Goal: Use online tool/utility: Use online tool/utility

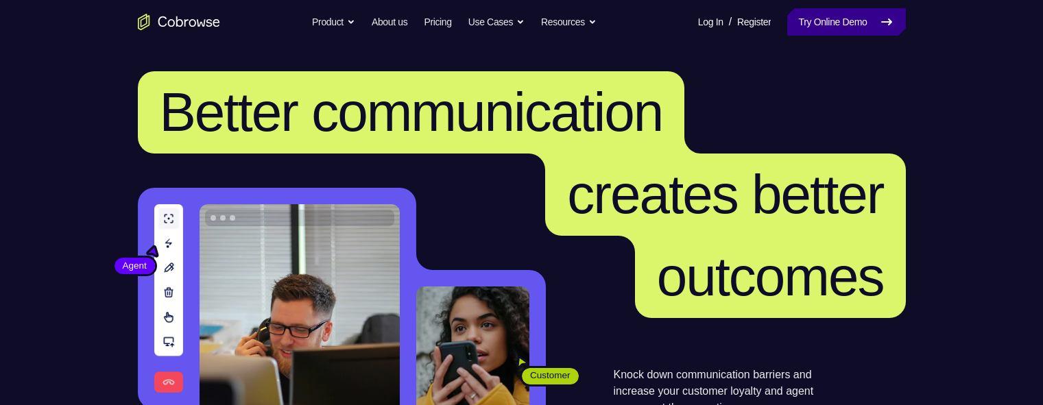
click at [702, 11] on link "Try Online Demo" at bounding box center [847, 21] width 118 height 27
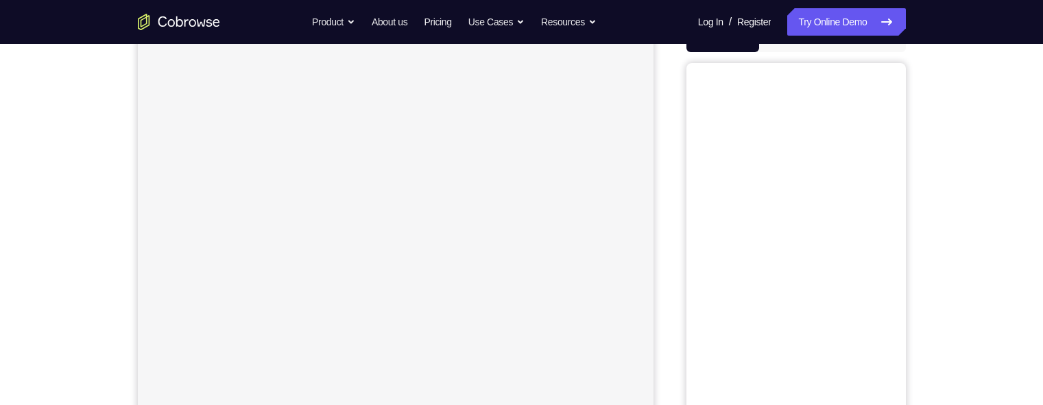
scroll to position [126, 0]
click at [845, 59] on button "Android" at bounding box center [869, 65] width 73 height 27
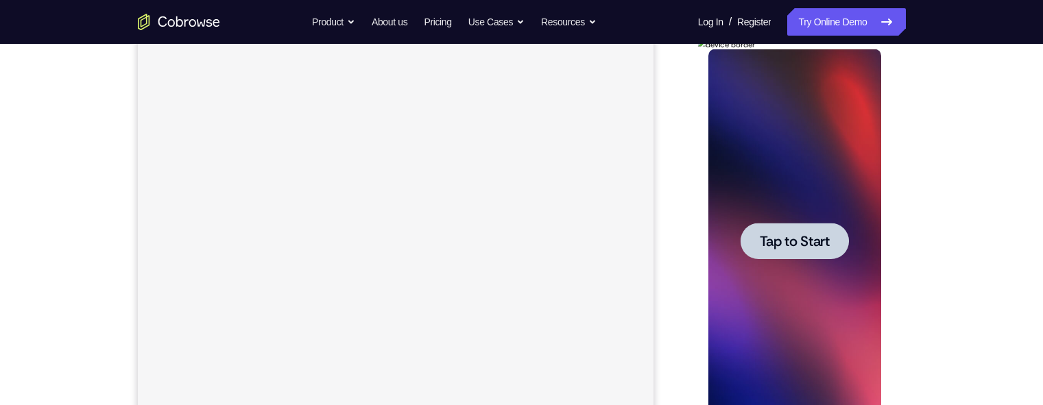
scroll to position [0, 0]
click at [818, 248] on span "Tap to Start" at bounding box center [795, 242] width 70 height 14
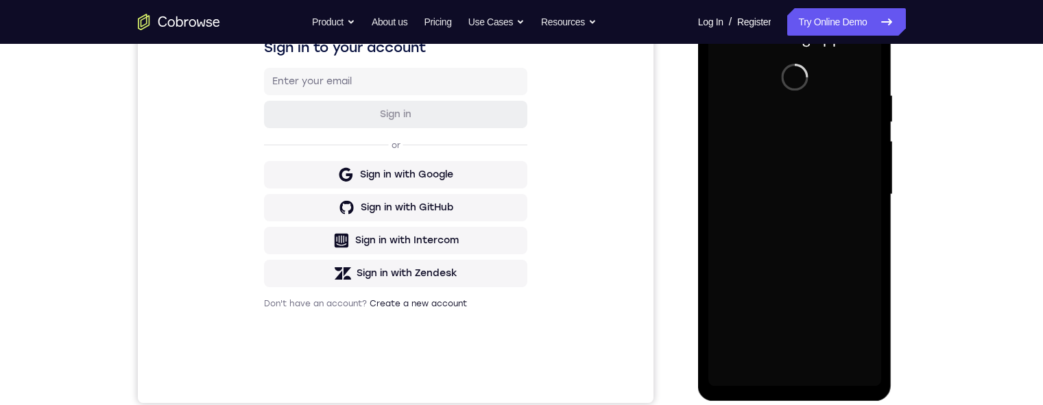
scroll to position [231, 0]
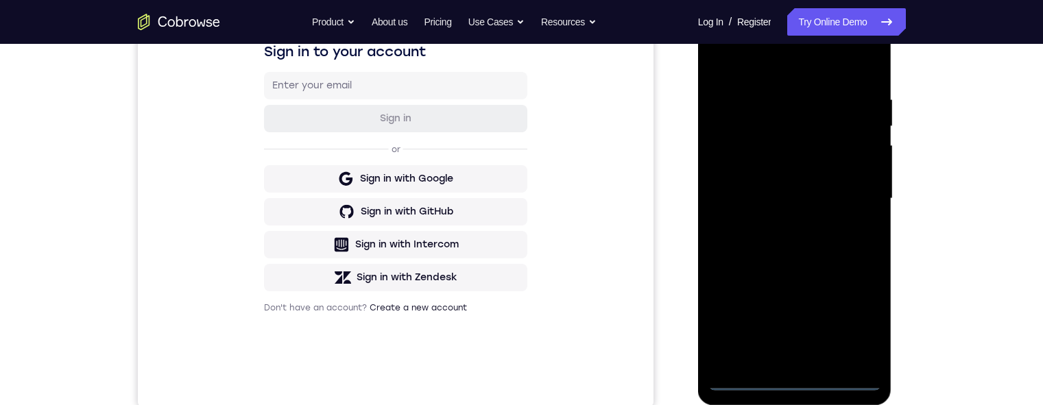
click at [788, 375] on div at bounding box center [795, 199] width 173 height 384
click at [799, 381] on div at bounding box center [795, 199] width 173 height 384
click at [793, 381] on div at bounding box center [795, 199] width 173 height 384
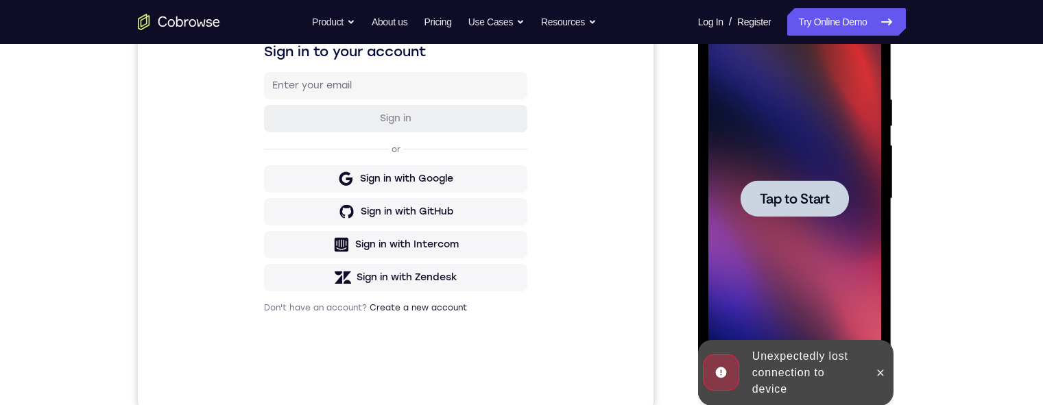
click at [816, 177] on div at bounding box center [795, 199] width 173 height 384
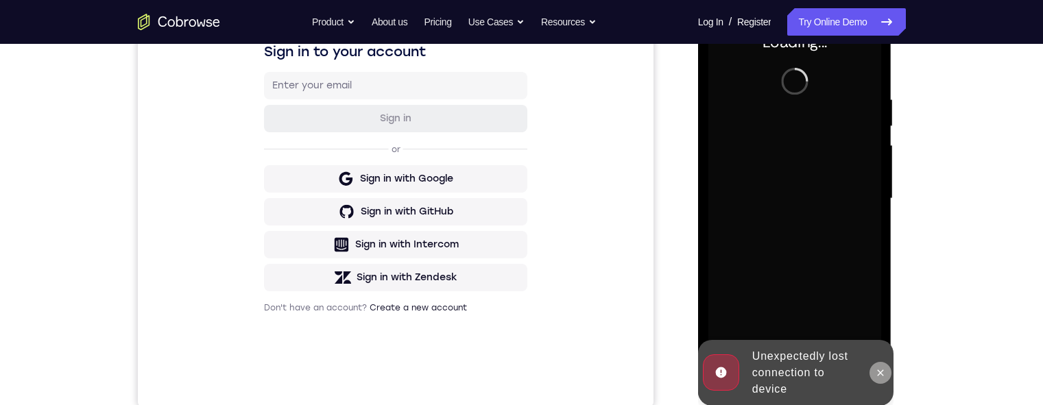
click at [881, 368] on icon at bounding box center [880, 373] width 11 height 11
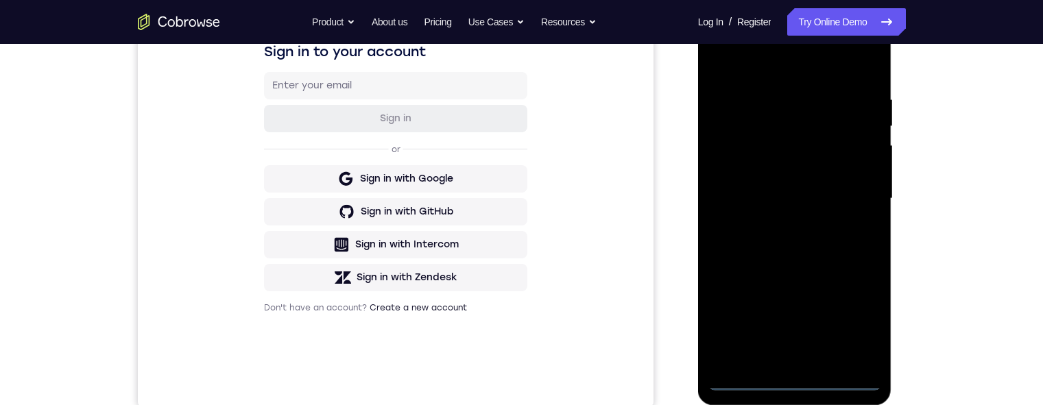
click at [792, 375] on div at bounding box center [795, 199] width 173 height 384
click at [799, 377] on div at bounding box center [795, 199] width 173 height 384
click at [859, 322] on div at bounding box center [795, 199] width 173 height 384
click at [775, 47] on div at bounding box center [795, 199] width 173 height 384
click at [785, 59] on div at bounding box center [795, 199] width 173 height 384
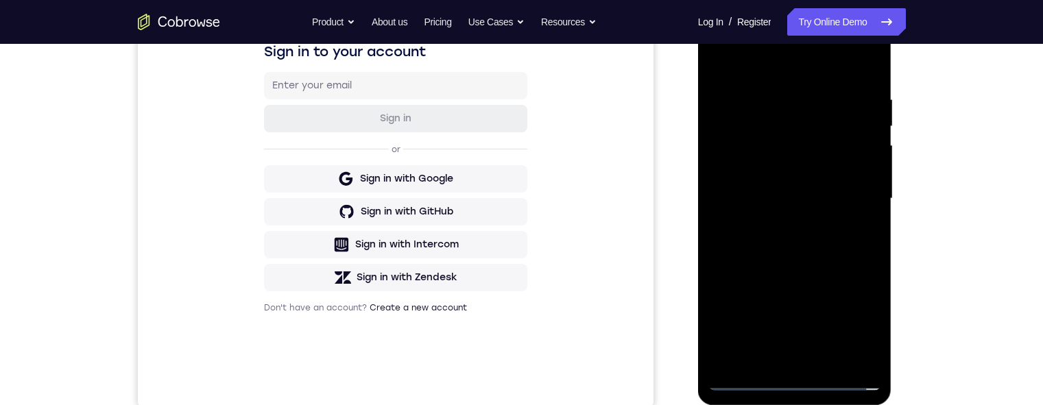
click at [851, 197] on div at bounding box center [795, 199] width 173 height 384
click at [779, 225] on div at bounding box center [795, 199] width 173 height 384
click at [792, 179] on div at bounding box center [795, 199] width 173 height 384
click at [790, 170] on div at bounding box center [795, 199] width 173 height 384
click at [796, 203] on div at bounding box center [795, 199] width 173 height 384
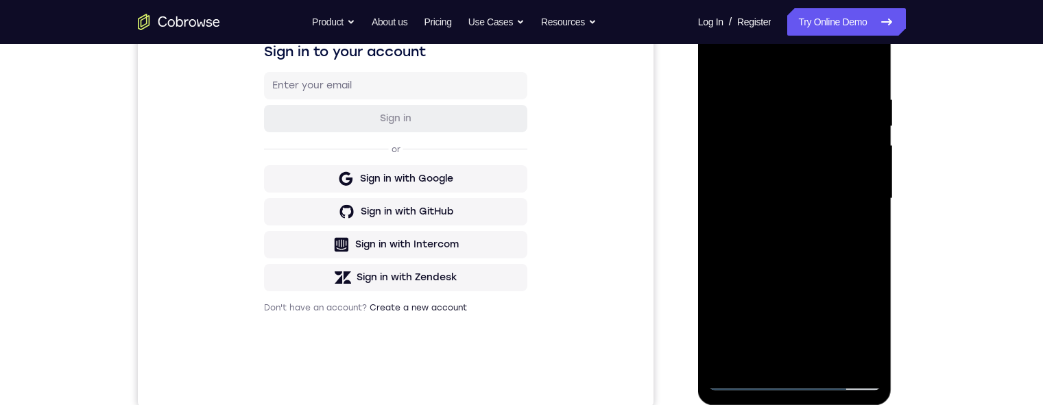
click at [793, 244] on div at bounding box center [795, 199] width 173 height 384
click at [793, 243] on div at bounding box center [795, 199] width 173 height 384
click at [796, 247] on div at bounding box center [795, 199] width 173 height 384
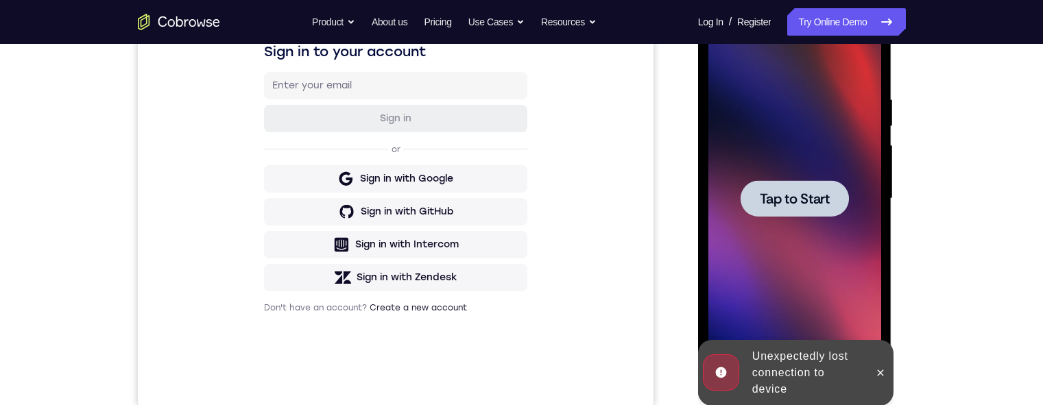
click at [792, 193] on span "Tap to Start" at bounding box center [795, 199] width 70 height 14
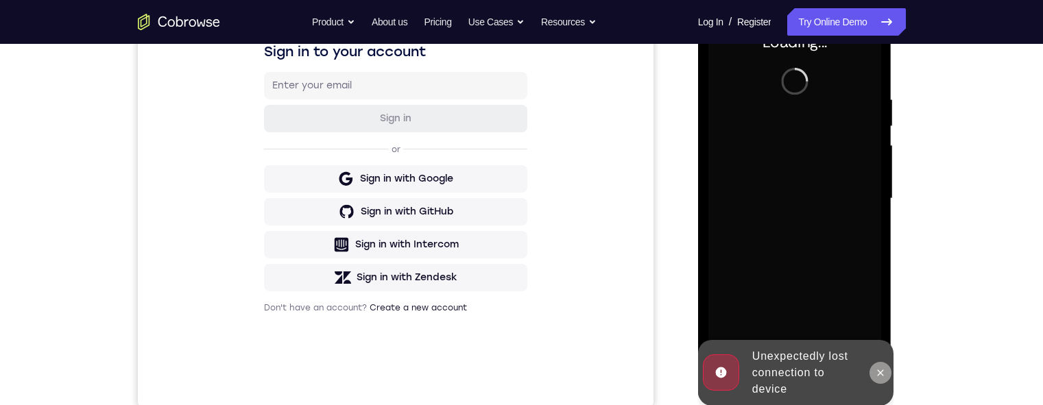
click at [889, 377] on button at bounding box center [881, 373] width 22 height 22
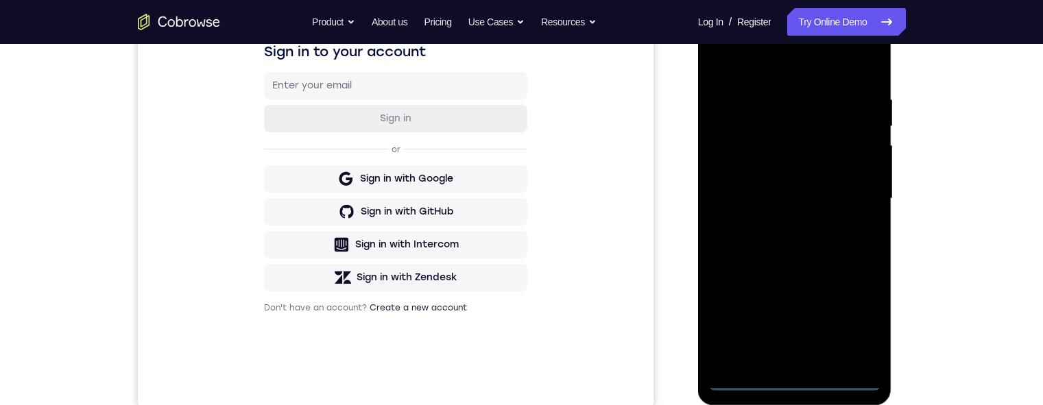
click at [795, 376] on div at bounding box center [795, 199] width 173 height 384
click at [794, 383] on div at bounding box center [795, 199] width 173 height 384
click at [856, 316] on div at bounding box center [795, 199] width 173 height 384
click at [783, 71] on div at bounding box center [795, 199] width 173 height 384
click at [851, 193] on div at bounding box center [795, 199] width 173 height 384
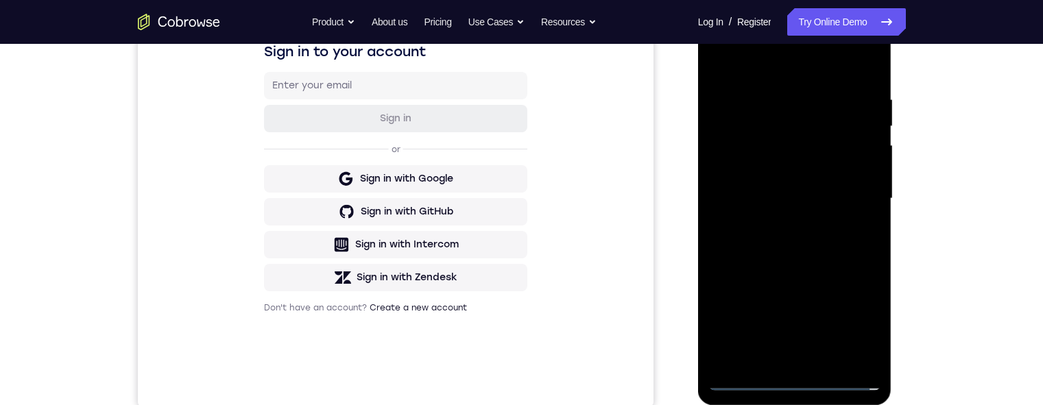
click at [779, 221] on div at bounding box center [795, 199] width 173 height 384
click at [760, 186] on div at bounding box center [795, 199] width 173 height 384
click at [761, 170] on div at bounding box center [795, 199] width 173 height 384
click at [770, 208] on div at bounding box center [795, 199] width 173 height 384
click at [796, 244] on div at bounding box center [795, 199] width 173 height 384
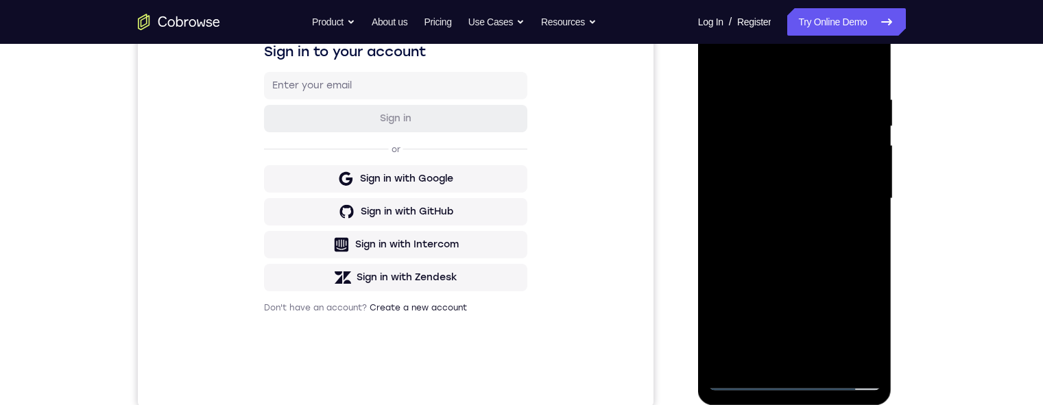
click at [796, 244] on div at bounding box center [795, 199] width 173 height 384
click at [823, 356] on div at bounding box center [795, 199] width 173 height 384
click at [803, 342] on div at bounding box center [795, 199] width 173 height 384
click at [809, 359] on div at bounding box center [795, 199] width 173 height 384
click at [810, 359] on div at bounding box center [795, 199] width 173 height 384
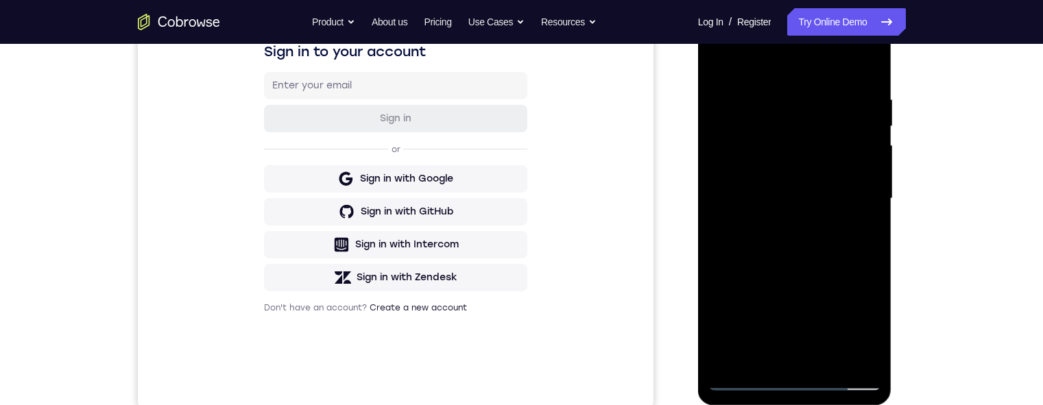
click at [869, 86] on div at bounding box center [795, 199] width 173 height 384
click at [780, 222] on div at bounding box center [795, 199] width 173 height 384
click at [730, 221] on div at bounding box center [795, 199] width 173 height 384
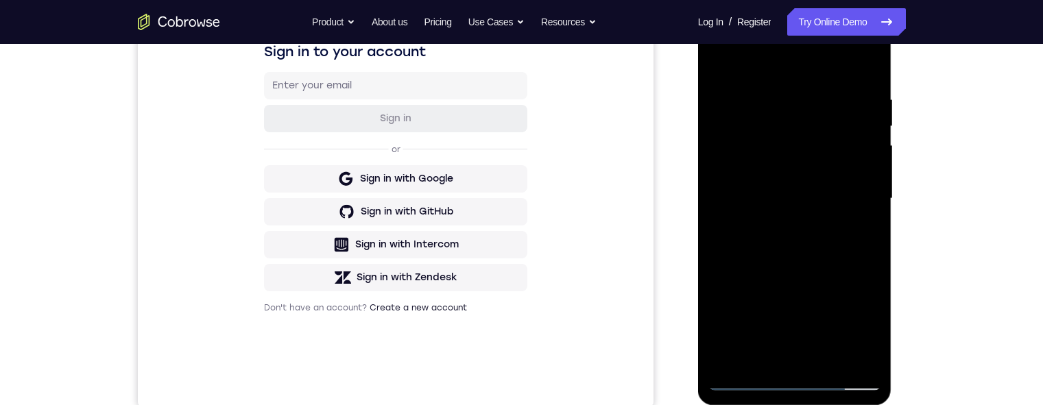
click at [730, 221] on div at bounding box center [795, 199] width 173 height 384
click at [820, 217] on div at bounding box center [795, 199] width 173 height 384
click at [805, 244] on div at bounding box center [795, 199] width 173 height 384
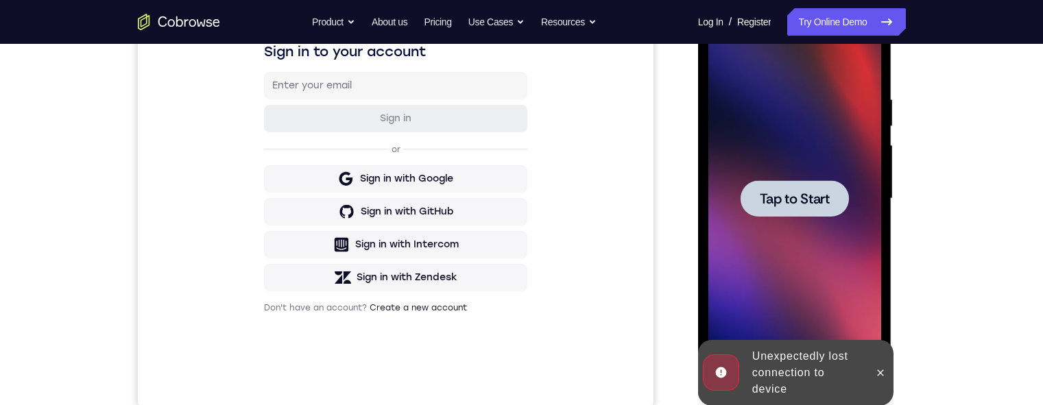
click at [790, 202] on span "Tap to Start" at bounding box center [795, 199] width 70 height 14
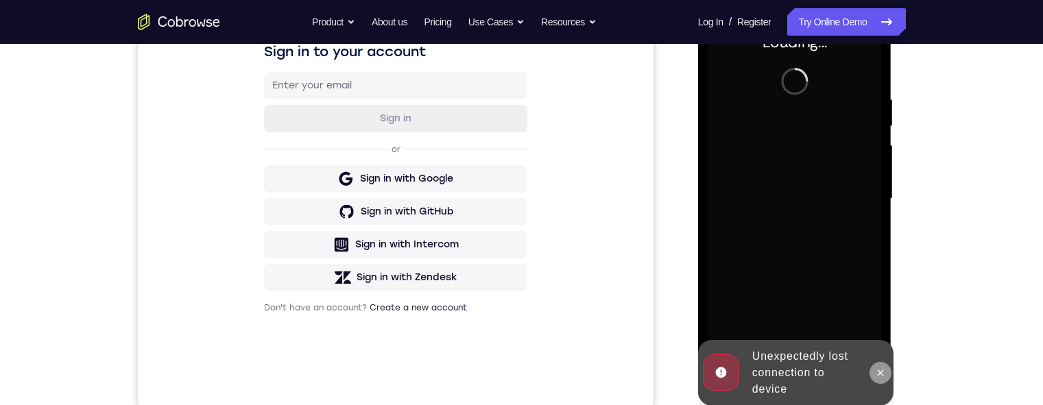
click at [884, 370] on icon at bounding box center [881, 373] width 6 height 6
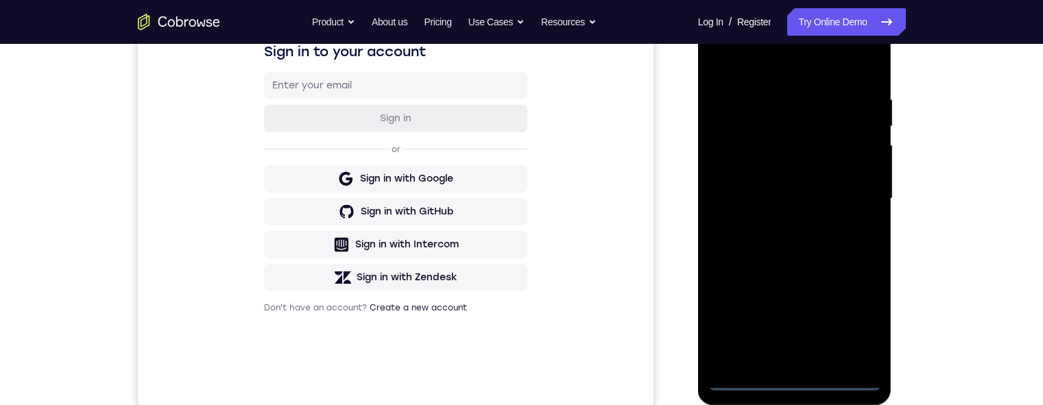
click at [792, 383] on div at bounding box center [795, 199] width 173 height 384
click at [865, 322] on div at bounding box center [795, 199] width 173 height 384
click at [784, 60] on div at bounding box center [795, 199] width 173 height 384
click at [850, 191] on div at bounding box center [795, 199] width 173 height 384
click at [782, 223] on div at bounding box center [795, 199] width 173 height 384
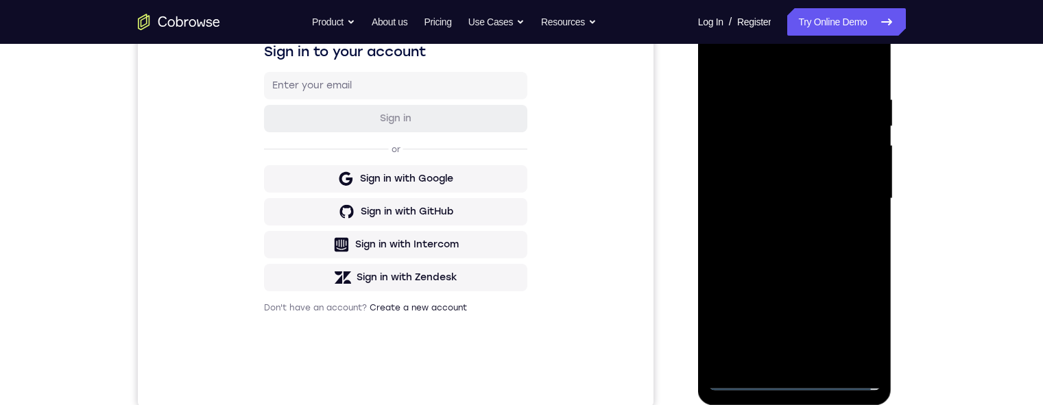
click at [768, 191] on div at bounding box center [795, 199] width 173 height 384
click at [767, 169] on div at bounding box center [795, 199] width 173 height 384
click at [794, 195] on div at bounding box center [795, 199] width 173 height 384
click at [796, 252] on div at bounding box center [795, 199] width 173 height 384
click at [799, 224] on div at bounding box center [795, 199] width 173 height 384
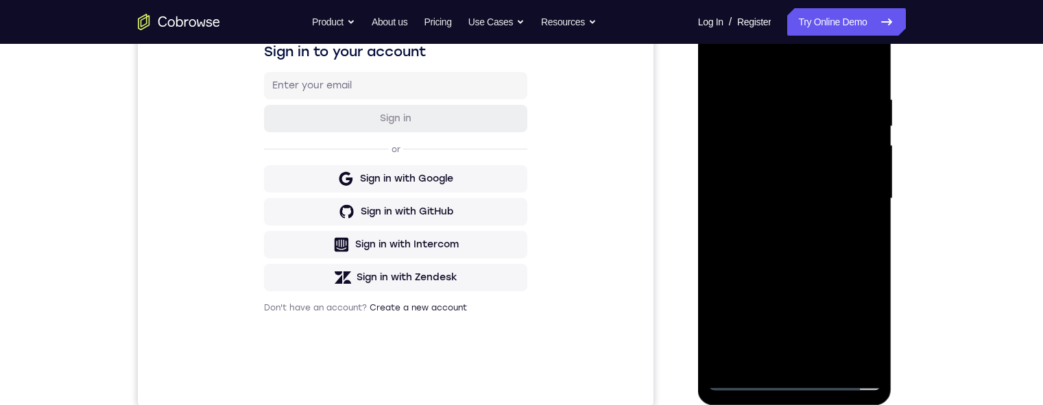
click at [799, 232] on div at bounding box center [795, 199] width 173 height 384
click at [788, 220] on div at bounding box center [795, 199] width 173 height 384
drag, startPoint x: 786, startPoint y: 71, endPoint x: 711, endPoint y: 120, distance: 90.2
click at [698, 83] on html "Online web based iOS Simulators and Android Emulators. Run iPhone, iPad, Mobile…" at bounding box center [796, 203] width 196 height 412
click at [869, 74] on div at bounding box center [795, 199] width 173 height 384
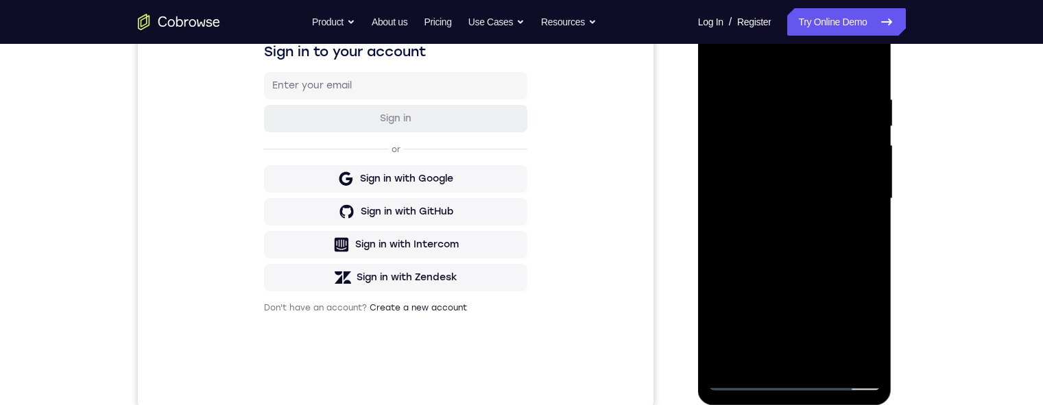
click at [874, 206] on div at bounding box center [795, 199] width 173 height 384
click at [875, 204] on div at bounding box center [795, 199] width 173 height 384
click at [722, 207] on div at bounding box center [795, 199] width 173 height 384
click at [875, 214] on div at bounding box center [795, 199] width 173 height 384
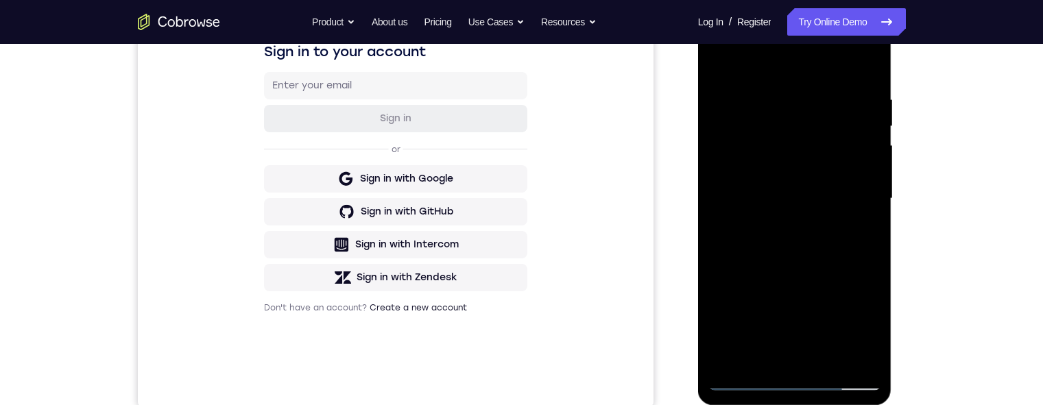
click at [875, 214] on div at bounding box center [795, 199] width 173 height 384
click at [724, 198] on div at bounding box center [795, 199] width 173 height 384
click at [876, 206] on div at bounding box center [795, 199] width 173 height 384
click at [873, 212] on div at bounding box center [795, 199] width 173 height 384
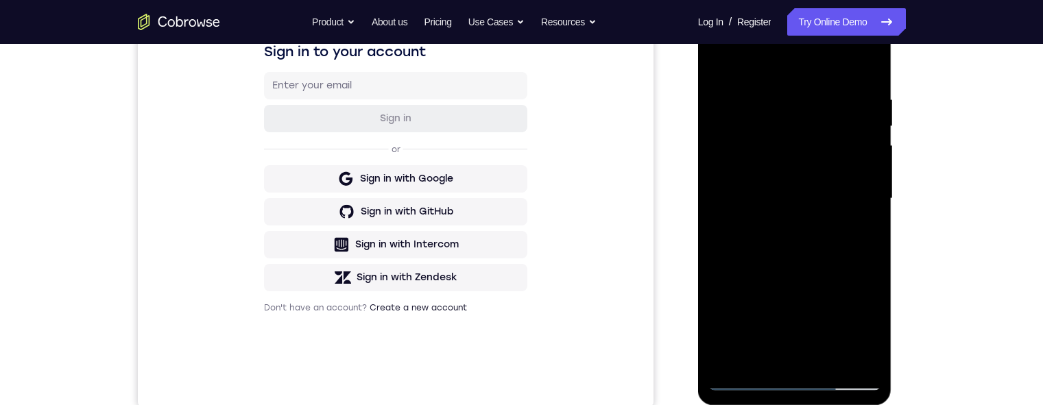
click at [719, 216] on div at bounding box center [795, 199] width 173 height 384
click at [873, 213] on div at bounding box center [795, 199] width 173 height 384
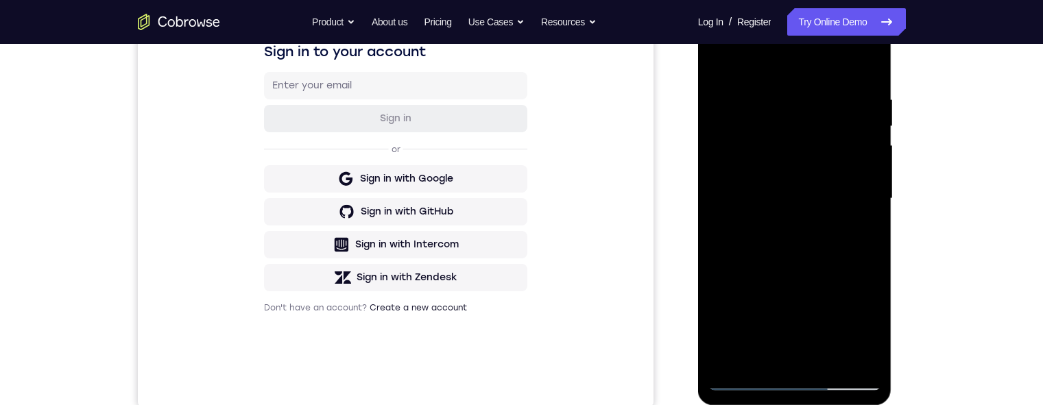
click at [719, 206] on div at bounding box center [795, 199] width 173 height 384
click at [868, 206] on div at bounding box center [795, 199] width 173 height 384
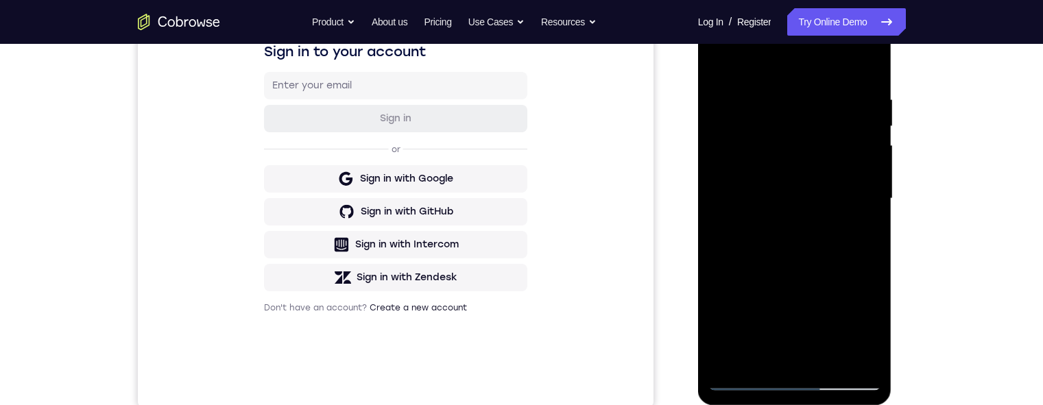
click at [867, 206] on div at bounding box center [795, 199] width 173 height 384
click at [873, 207] on div at bounding box center [795, 199] width 173 height 384
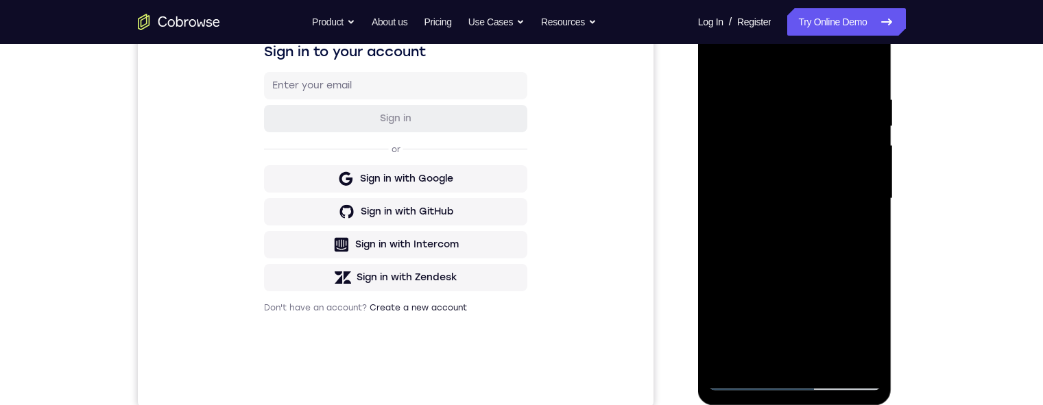
click at [873, 207] on div at bounding box center [795, 199] width 173 height 384
click at [716, 213] on div at bounding box center [795, 199] width 173 height 384
click at [715, 209] on div at bounding box center [795, 199] width 173 height 384
click at [826, 354] on div at bounding box center [795, 199] width 173 height 384
click at [803, 274] on div at bounding box center [795, 199] width 173 height 384
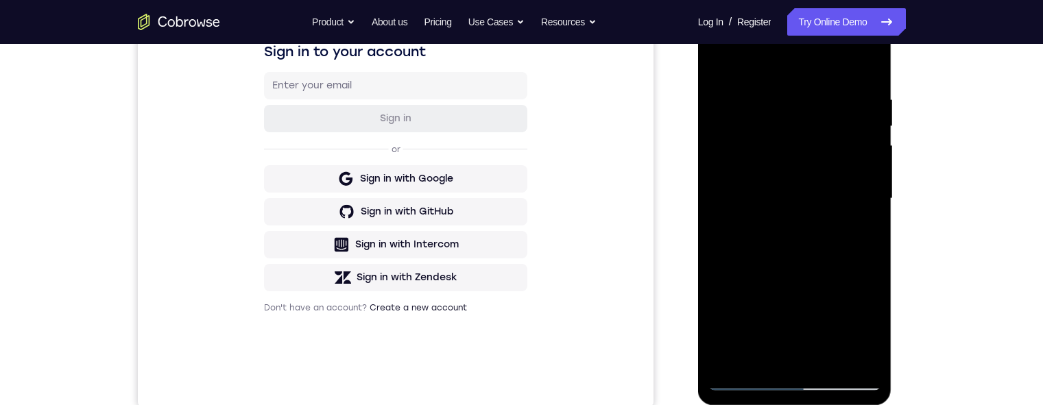
click at [797, 162] on div at bounding box center [795, 199] width 173 height 384
click at [801, 259] on div at bounding box center [795, 199] width 173 height 384
click at [845, 235] on div at bounding box center [795, 199] width 173 height 384
click at [862, 232] on div at bounding box center [795, 199] width 173 height 384
click at [719, 60] on div at bounding box center [795, 199] width 173 height 384
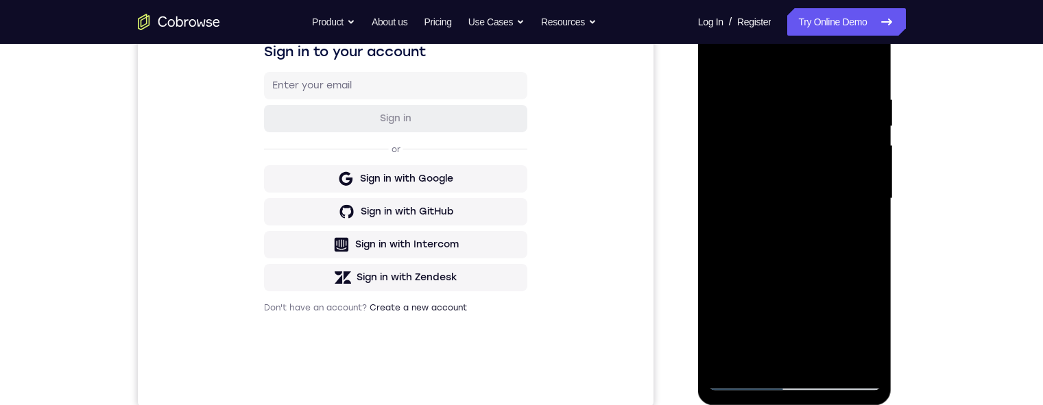
click at [795, 316] on div at bounding box center [795, 199] width 173 height 384
click at [725, 62] on div at bounding box center [795, 199] width 173 height 384
click at [746, 74] on div at bounding box center [795, 199] width 173 height 384
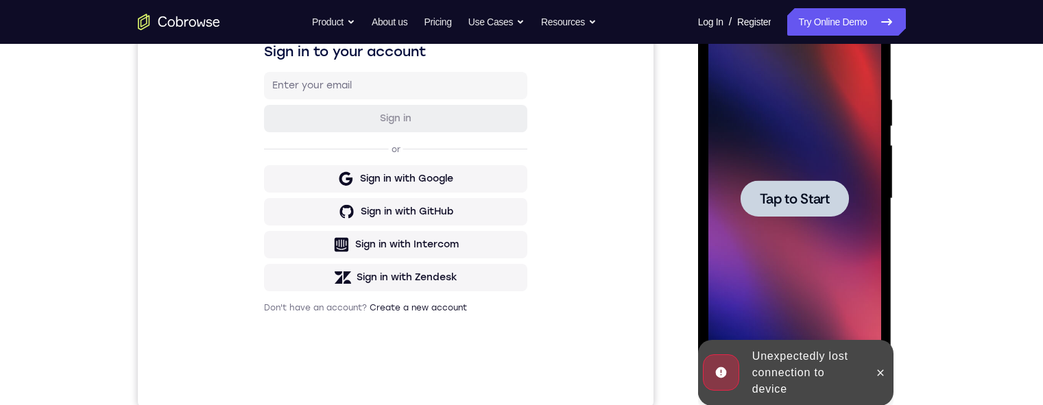
click at [794, 195] on span "Tap to Start" at bounding box center [795, 199] width 70 height 14
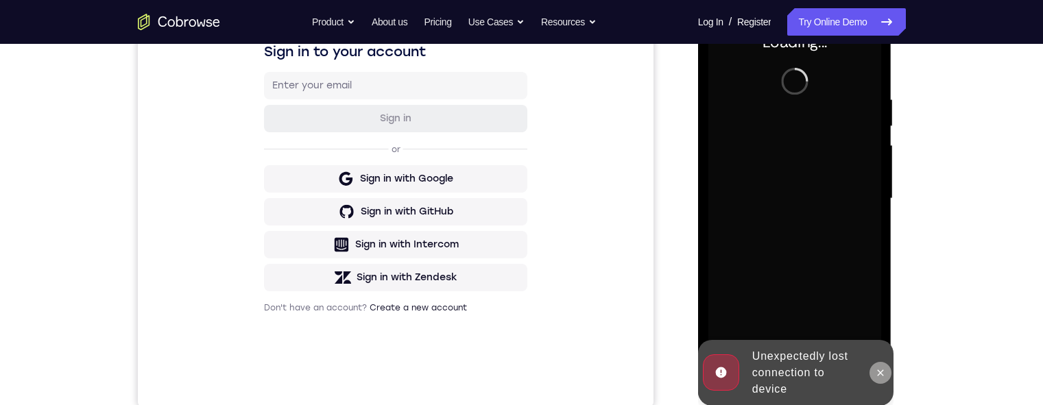
click at [879, 373] on icon at bounding box center [880, 373] width 11 height 11
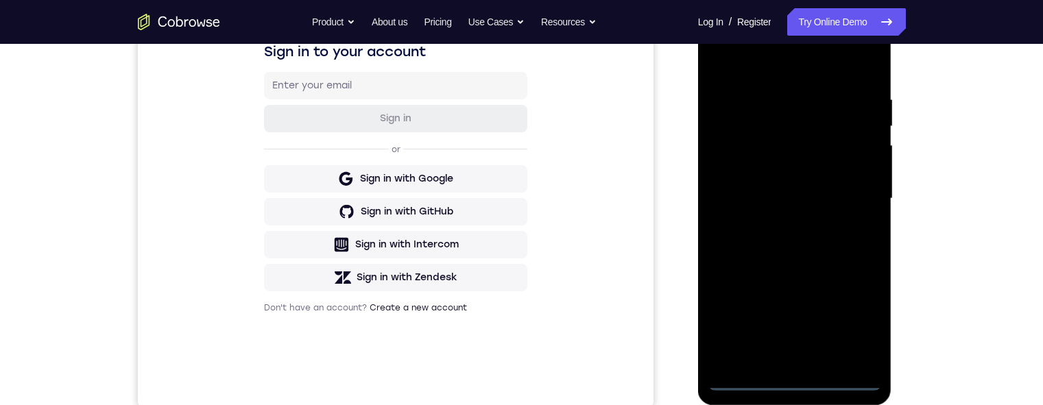
scroll to position [225, 0]
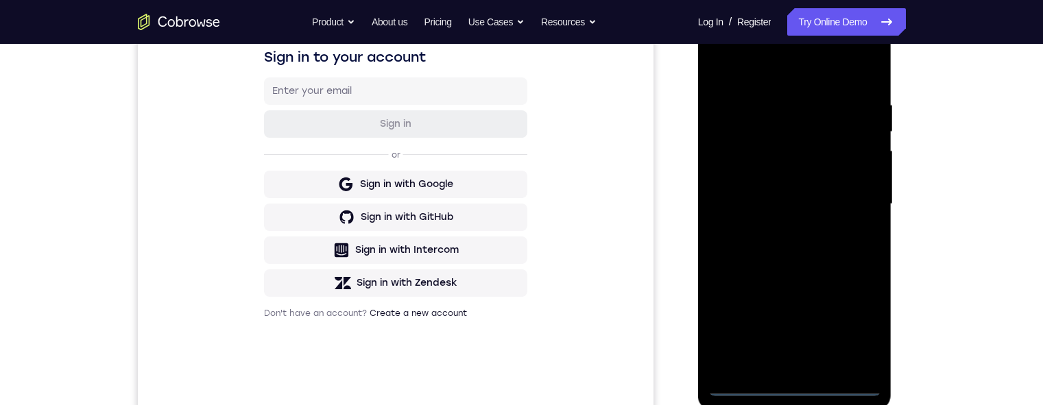
click at [792, 387] on div at bounding box center [795, 204] width 173 height 384
click at [856, 324] on div at bounding box center [795, 204] width 173 height 384
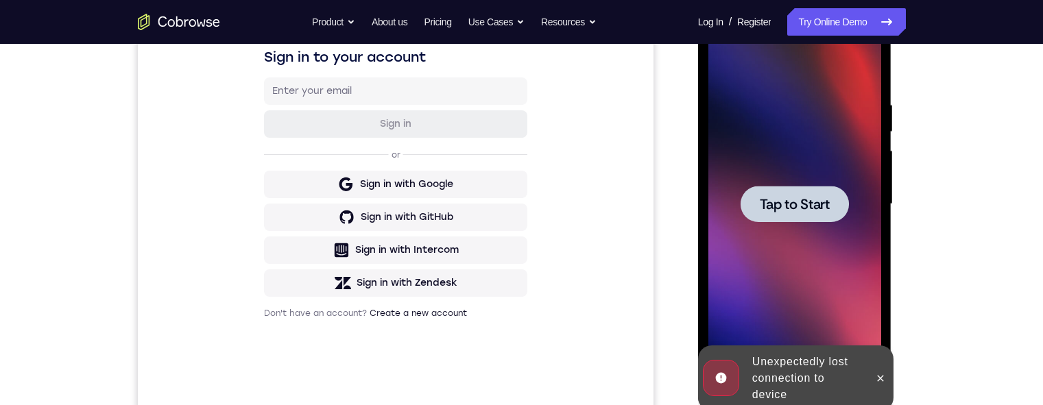
click at [819, 203] on span "Tap to Start" at bounding box center [795, 205] width 70 height 14
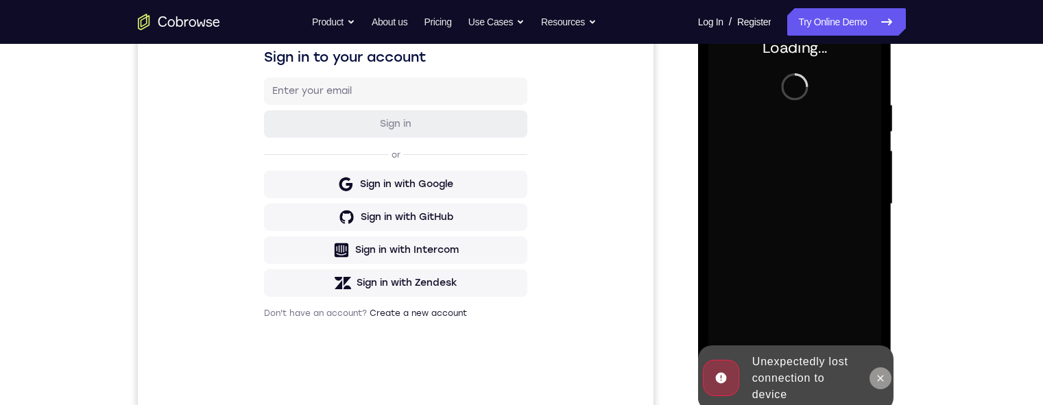
click at [880, 377] on icon at bounding box center [880, 378] width 11 height 11
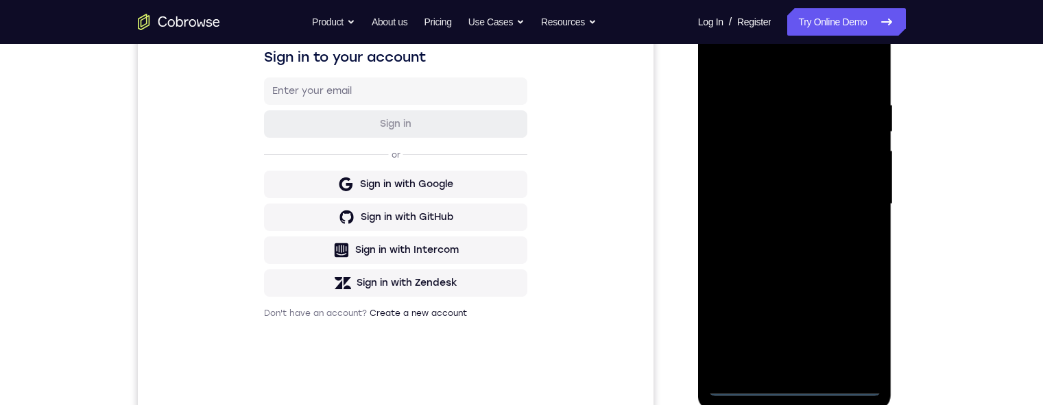
click at [790, 381] on div at bounding box center [795, 204] width 173 height 384
click at [796, 386] on div at bounding box center [795, 204] width 173 height 384
click at [852, 324] on div at bounding box center [795, 204] width 173 height 384
click at [861, 324] on div at bounding box center [795, 204] width 173 height 384
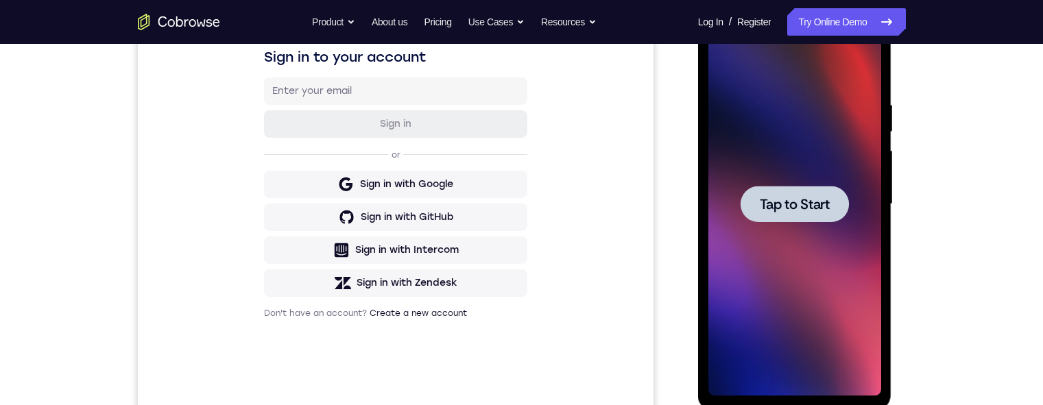
click at [800, 205] on span "Tap to Start" at bounding box center [795, 205] width 70 height 14
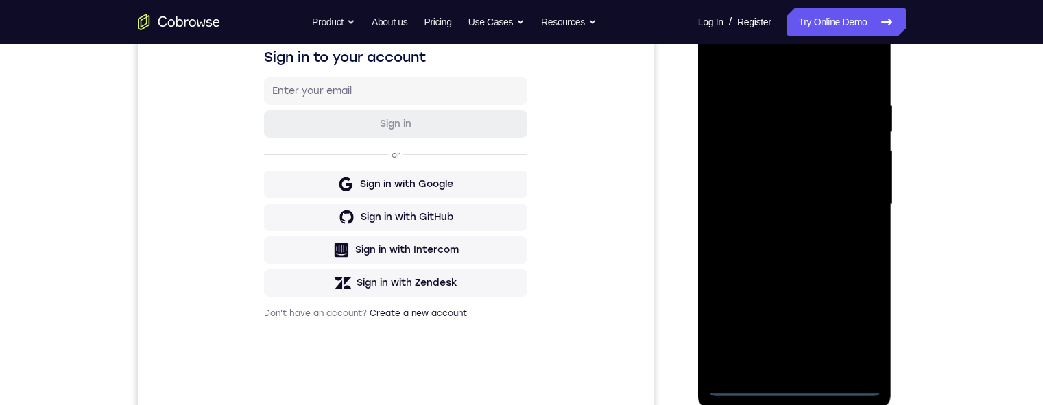
scroll to position [232, 0]
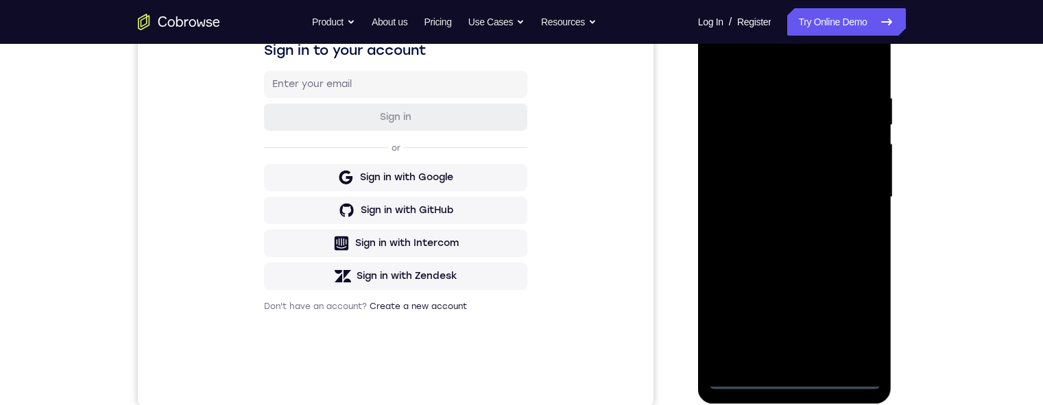
drag, startPoint x: 775, startPoint y: 350, endPoint x: 788, endPoint y: 238, distance: 112.7
click at [788, 238] on div at bounding box center [795, 197] width 173 height 384
click at [792, 378] on div at bounding box center [795, 197] width 173 height 384
click at [855, 314] on div at bounding box center [795, 197] width 173 height 384
click at [793, 66] on div at bounding box center [795, 197] width 173 height 384
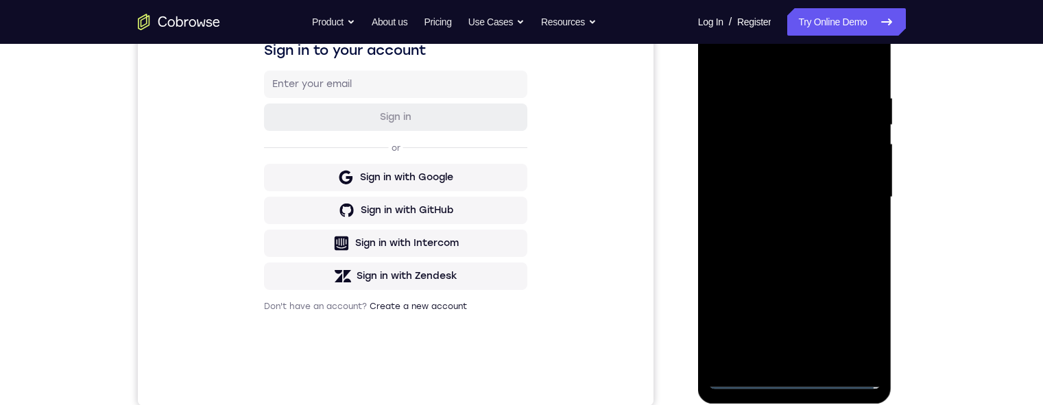
click at [847, 185] on div at bounding box center [795, 197] width 173 height 384
click at [774, 221] on div at bounding box center [795, 197] width 173 height 384
click at [749, 191] on div at bounding box center [795, 197] width 173 height 384
click at [767, 168] on div at bounding box center [795, 197] width 173 height 384
click at [788, 191] on div at bounding box center [795, 197] width 173 height 384
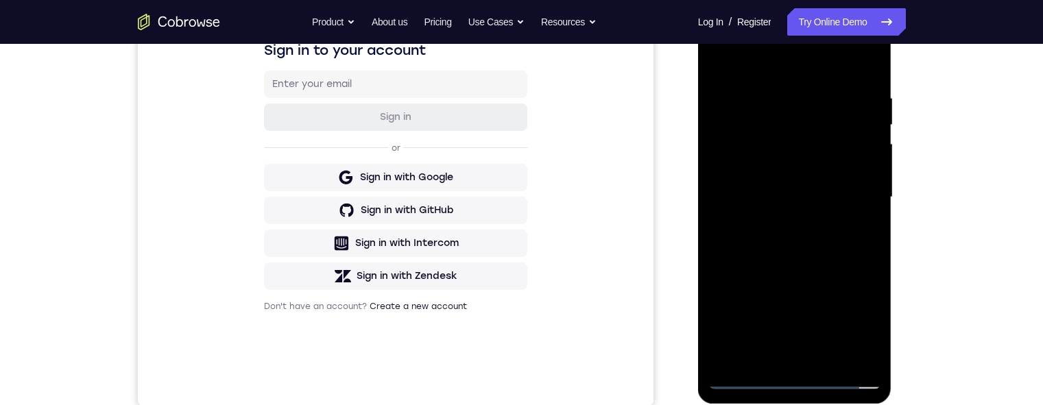
click at [790, 241] on div at bounding box center [795, 197] width 173 height 384
click at [792, 241] on div at bounding box center [795, 197] width 173 height 384
click at [840, 235] on div at bounding box center [795, 197] width 173 height 384
click at [872, 78] on div at bounding box center [795, 197] width 173 height 384
drag, startPoint x: 779, startPoint y: 253, endPoint x: 780, endPoint y: 185, distance: 67.9
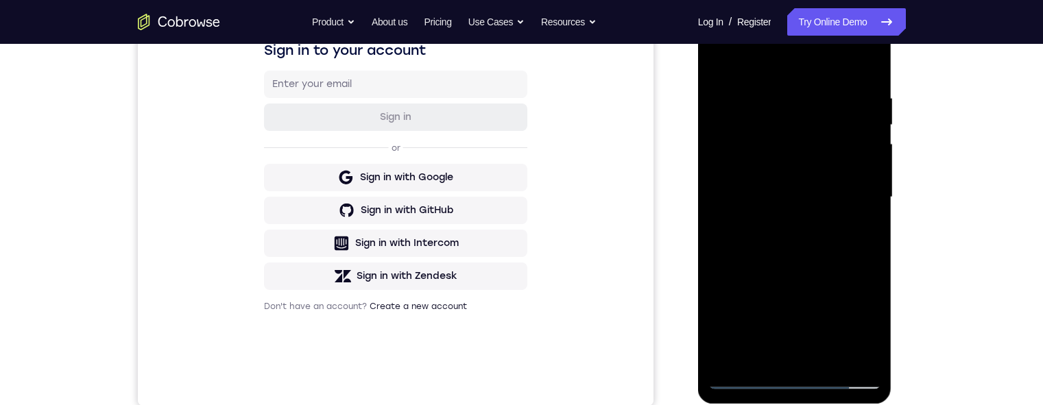
click at [780, 185] on div at bounding box center [795, 197] width 173 height 384
drag, startPoint x: 789, startPoint y: 224, endPoint x: 789, endPoint y: 200, distance: 23.3
click at [789, 202] on div at bounding box center [795, 197] width 173 height 384
drag, startPoint x: 783, startPoint y: 239, endPoint x: 796, endPoint y: 182, distance: 58.9
click at [796, 182] on div at bounding box center [795, 197] width 173 height 384
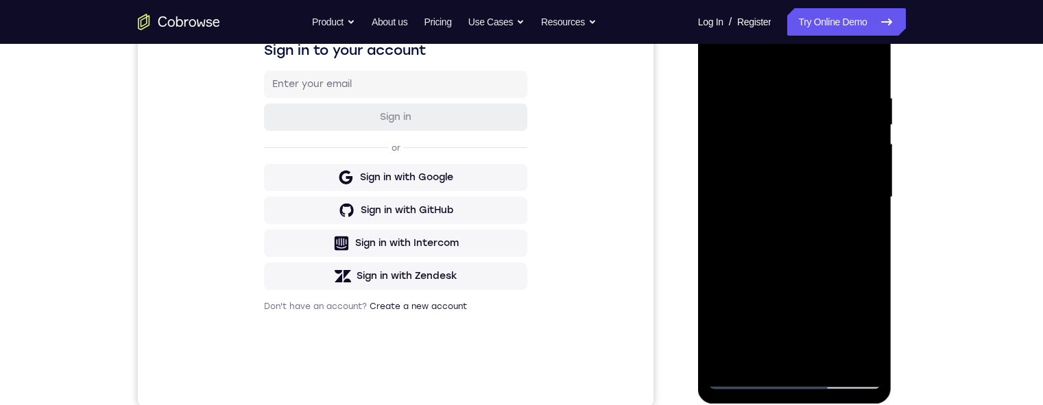
drag, startPoint x: 769, startPoint y: 279, endPoint x: 760, endPoint y: 138, distance: 140.9
click at [760, 137] on div at bounding box center [795, 197] width 173 height 384
click at [757, 257] on div at bounding box center [795, 197] width 173 height 384
click at [762, 298] on div at bounding box center [795, 197] width 173 height 384
drag, startPoint x: 762, startPoint y: 298, endPoint x: 786, endPoint y: 171, distance: 129.8
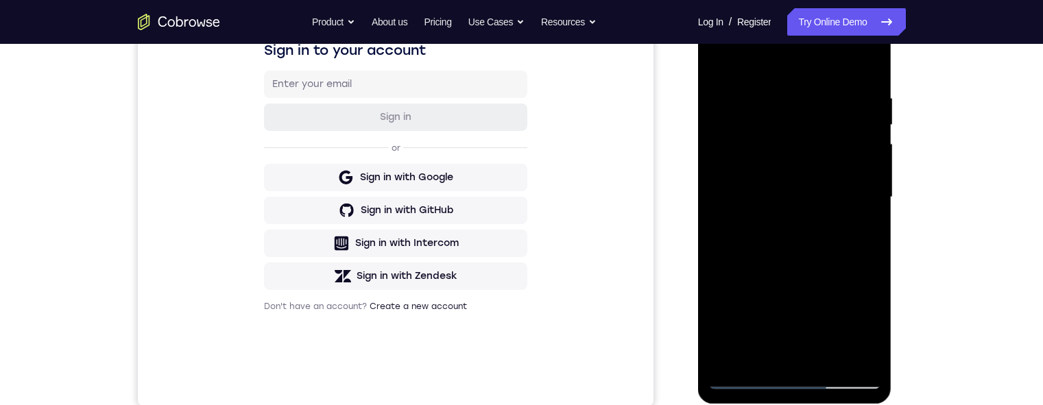
click at [786, 171] on div at bounding box center [795, 197] width 173 height 384
drag, startPoint x: 768, startPoint y: 285, endPoint x: 771, endPoint y: 193, distance: 92.0
click at [768, 193] on div at bounding box center [795, 197] width 173 height 384
drag, startPoint x: 801, startPoint y: 222, endPoint x: 800, endPoint y: 192, distance: 29.5
click at [800, 192] on div at bounding box center [795, 197] width 173 height 384
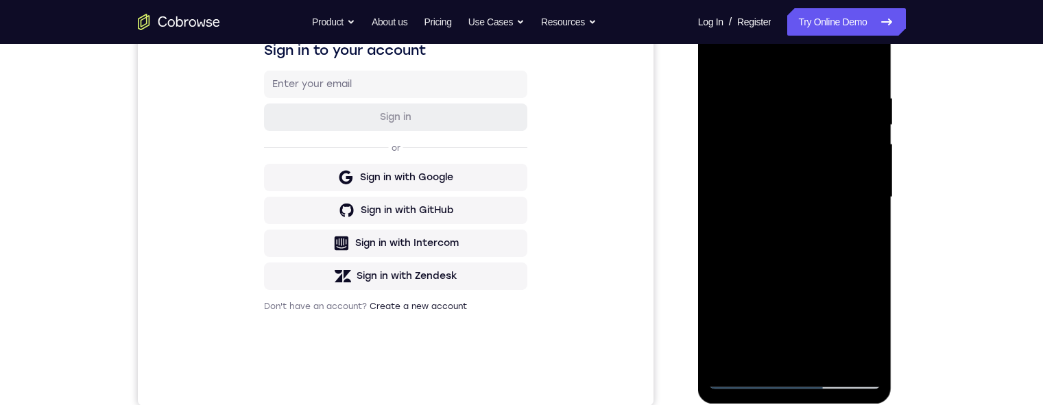
drag, startPoint x: 799, startPoint y: 187, endPoint x: 796, endPoint y: 147, distance: 39.2
click at [796, 142] on div at bounding box center [795, 197] width 173 height 384
drag, startPoint x: 777, startPoint y: 273, endPoint x: 777, endPoint y: 176, distance: 97.4
click at [777, 174] on div at bounding box center [795, 197] width 173 height 384
drag, startPoint x: 774, startPoint y: 245, endPoint x: 768, endPoint y: 149, distance: 96.2
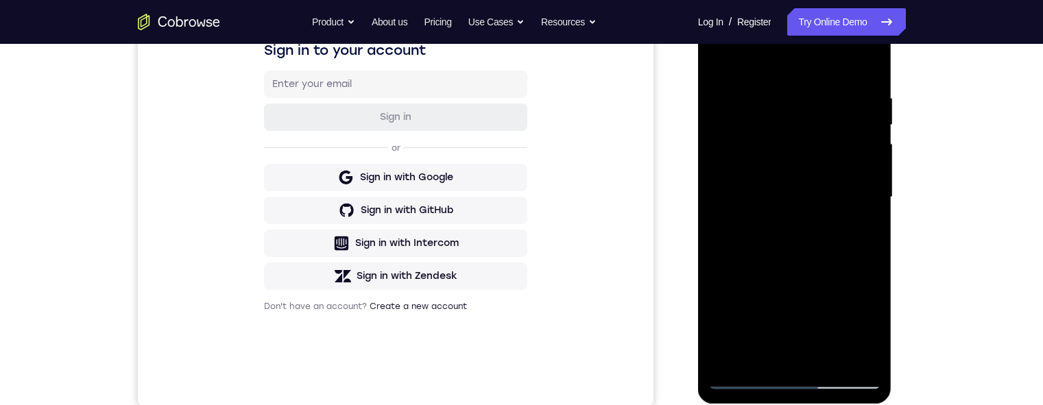
click at [768, 149] on div at bounding box center [795, 197] width 173 height 384
click at [829, 355] on div at bounding box center [795, 197] width 173 height 384
